Goal: Task Accomplishment & Management: Manage account settings

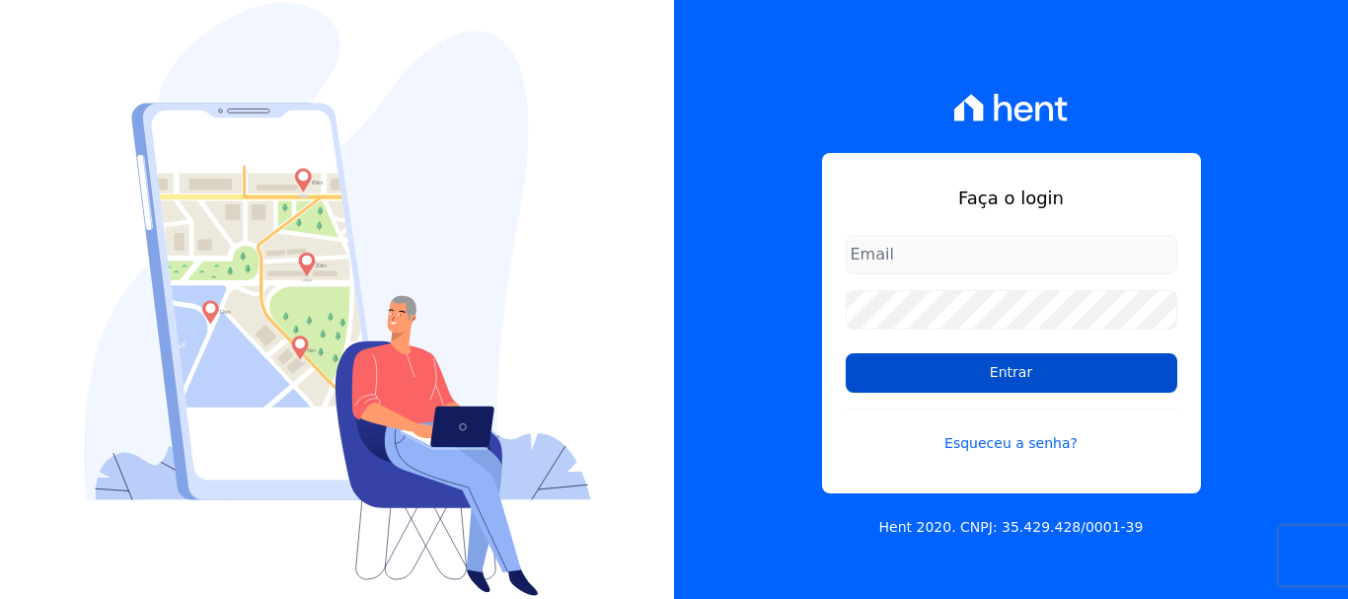
type input "[PERSON_NAME][EMAIL_ADDRESS][PERSON_NAME][DOMAIN_NAME]"
click at [977, 379] on input "Entrar" at bounding box center [1012, 372] width 332 height 39
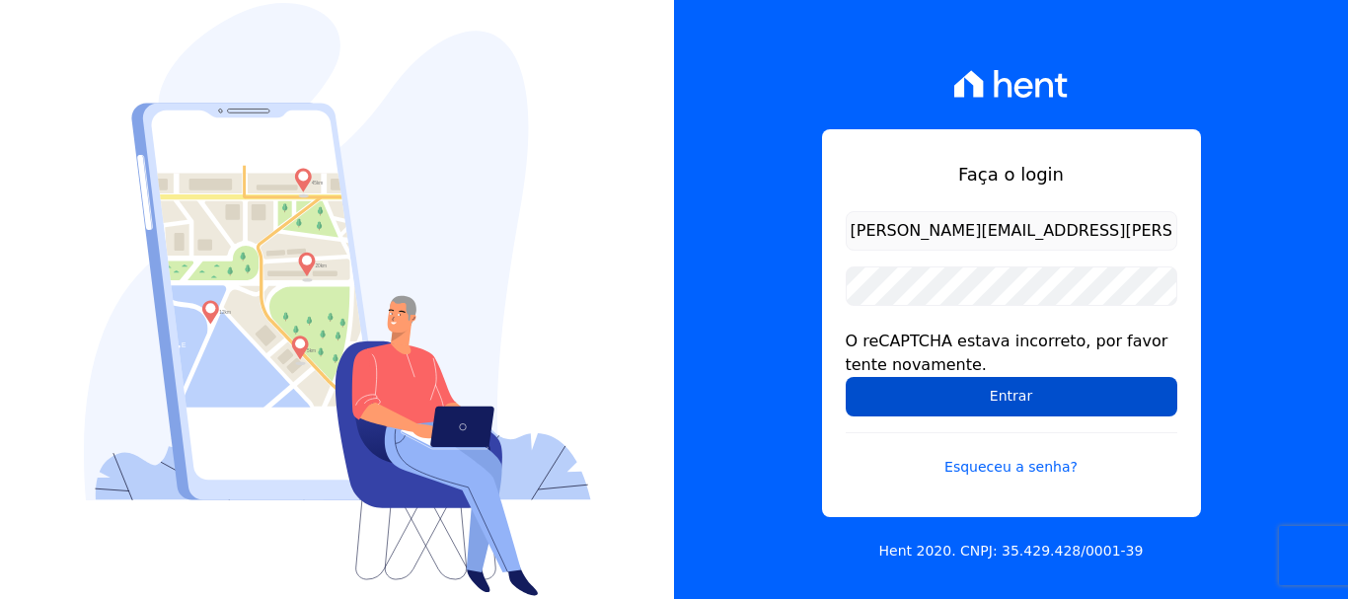
click at [977, 384] on input "Entrar" at bounding box center [1012, 396] width 332 height 39
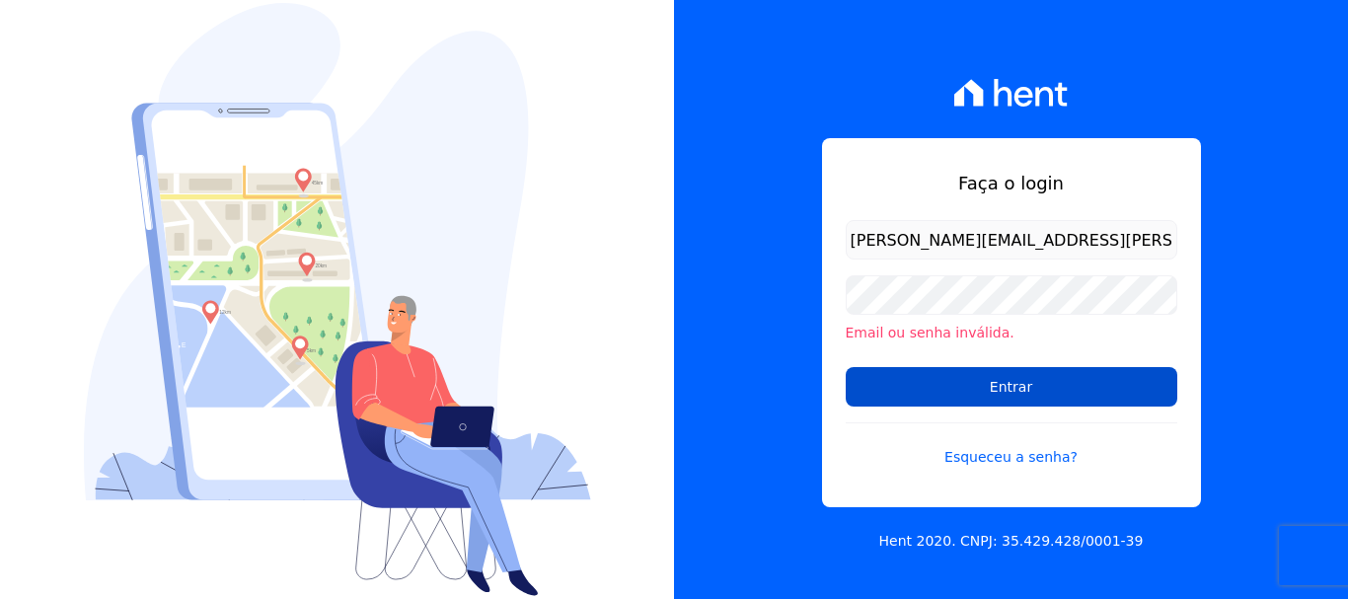
click at [1005, 386] on input "Entrar" at bounding box center [1012, 386] width 332 height 39
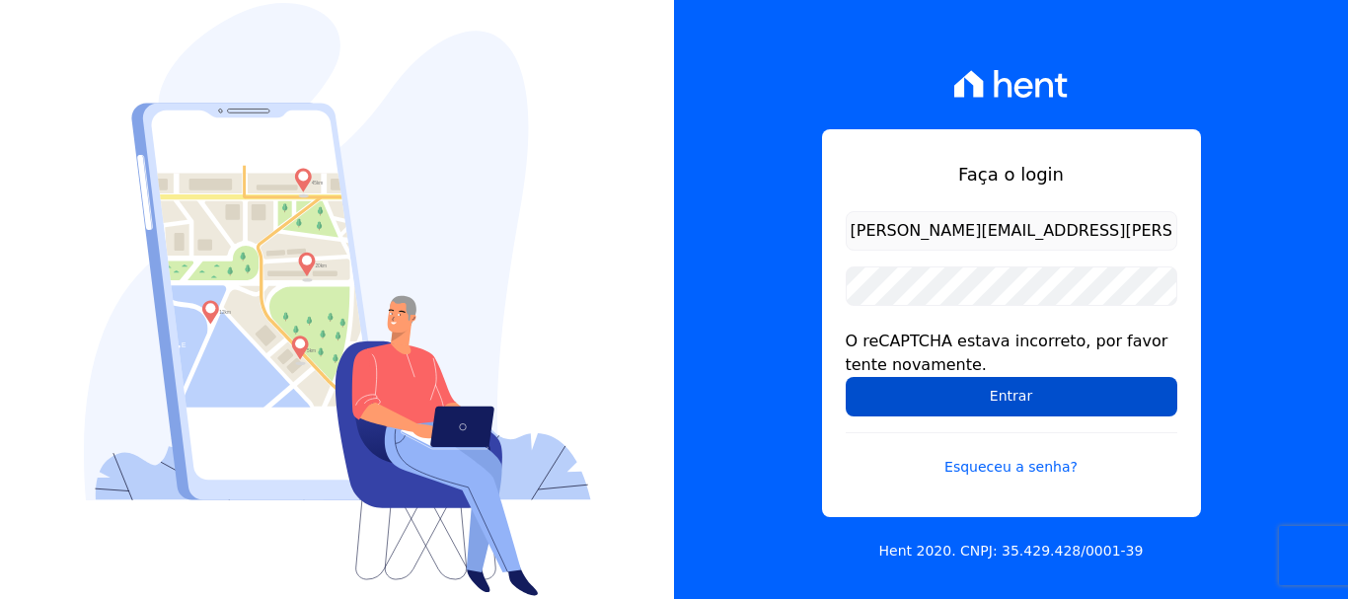
click at [1005, 400] on input "Entrar" at bounding box center [1012, 396] width 332 height 39
